Goal: Task Accomplishment & Management: Use online tool/utility

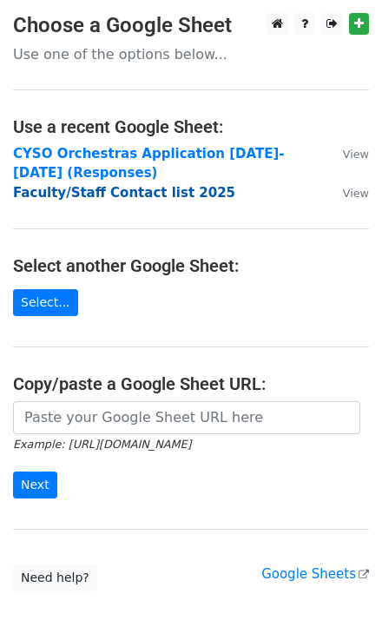
click at [101, 194] on strong "Faculty/Staff Contact list 2025" at bounding box center [124, 193] width 222 height 16
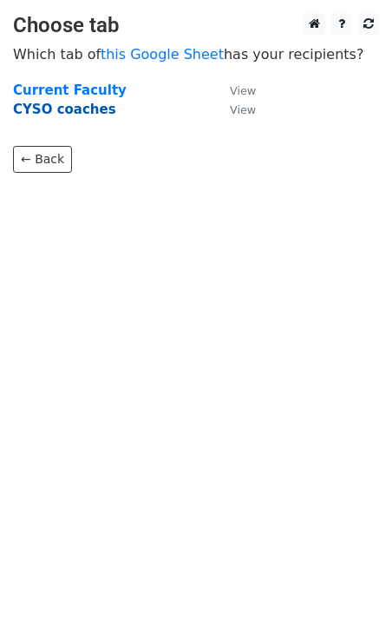
click at [66, 111] on strong "CYSO coaches" at bounding box center [64, 110] width 103 height 16
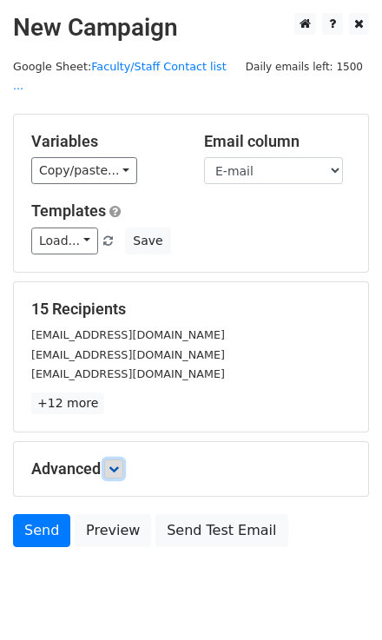
click at [115, 464] on icon at bounding box center [114, 469] width 10 height 10
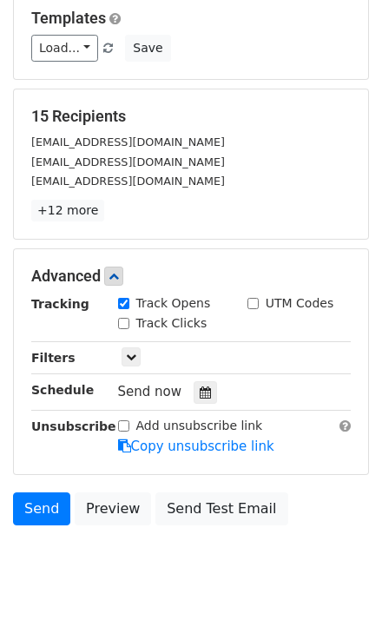
scroll to position [203, 0]
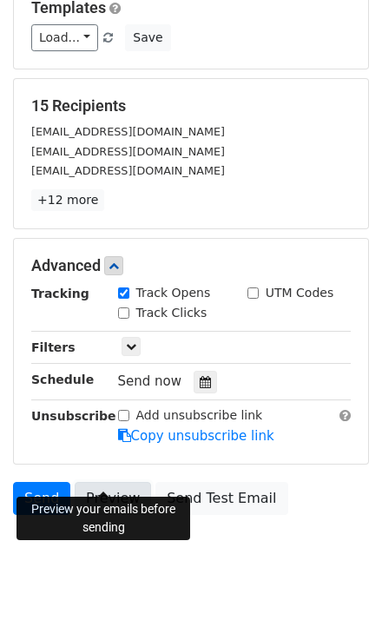
click at [114, 483] on link "Preview" at bounding box center [113, 498] width 76 height 33
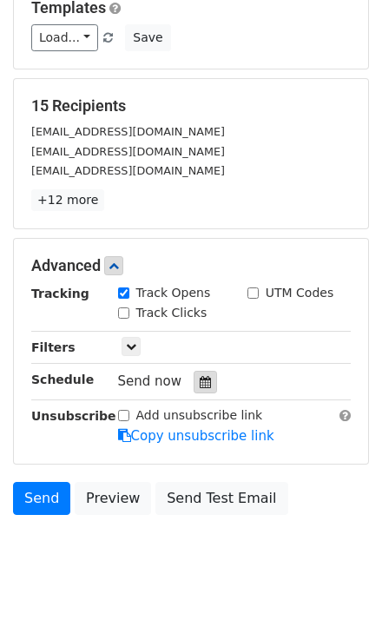
click at [200, 376] on icon at bounding box center [205, 382] width 11 height 12
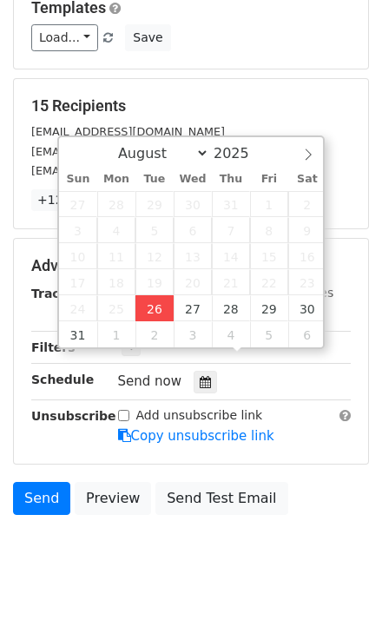
type input "2025-08-26 12:00"
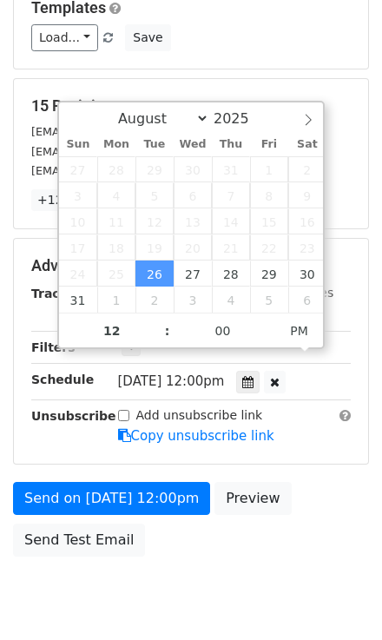
click at [280, 527] on div "Send on Aug 26 at 12:00pm Preview Send Test Email" at bounding box center [191, 523] width 382 height 83
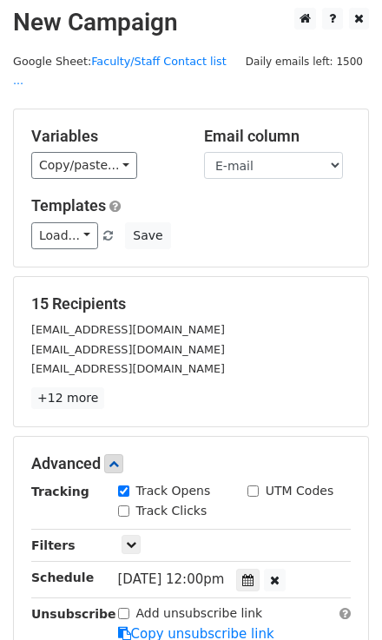
scroll to position [244, 0]
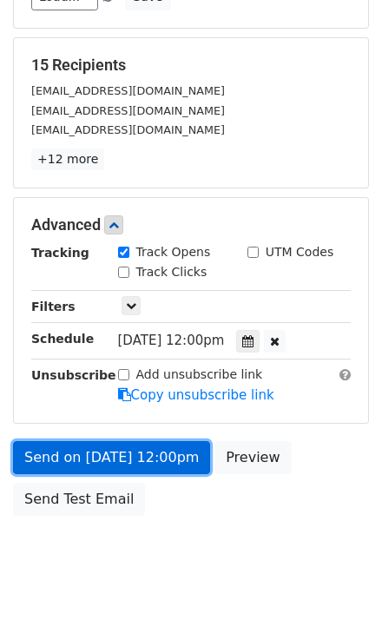
click at [137, 441] on link "Send on Aug 26 at 12:00pm" at bounding box center [111, 457] width 197 height 33
